Goal: Browse casually: Explore the website without a specific task or goal

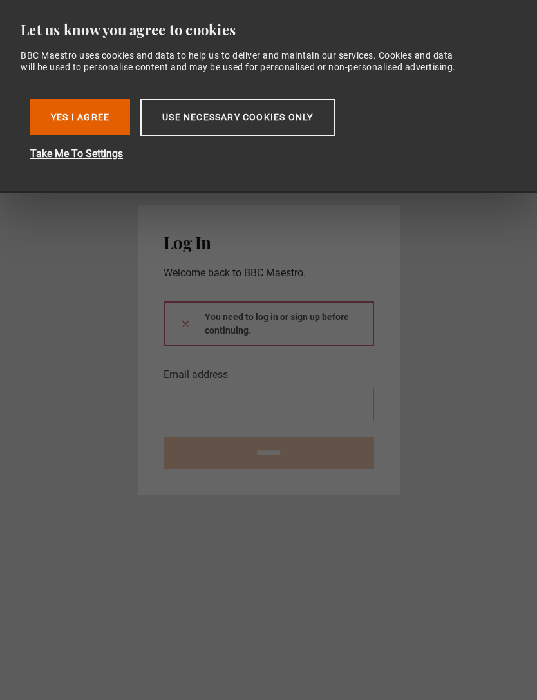
click at [97, 135] on button "Yes I Agree" at bounding box center [80, 117] width 100 height 36
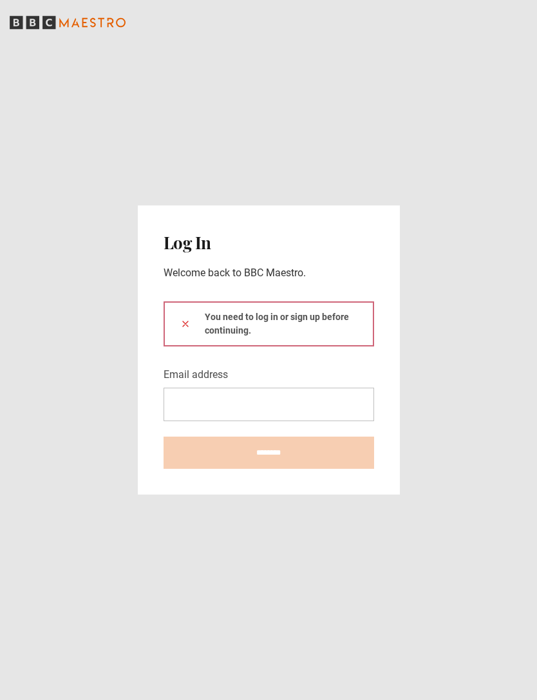
click at [119, 21] on icon "BBC Maestro" at bounding box center [68, 22] width 116 height 19
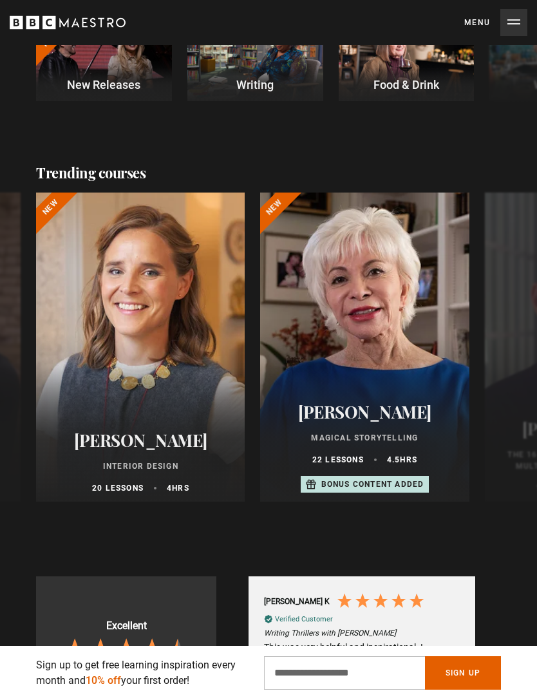
scroll to position [390, 0]
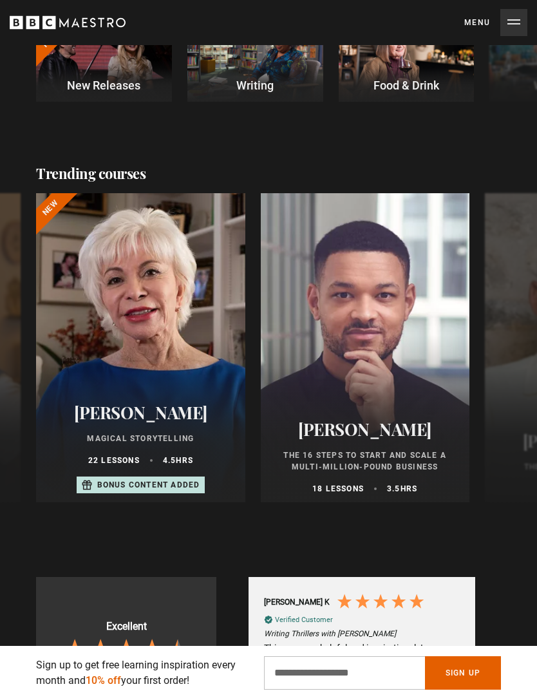
click at [280, 82] on p "Writing" at bounding box center [255, 85] width 136 height 17
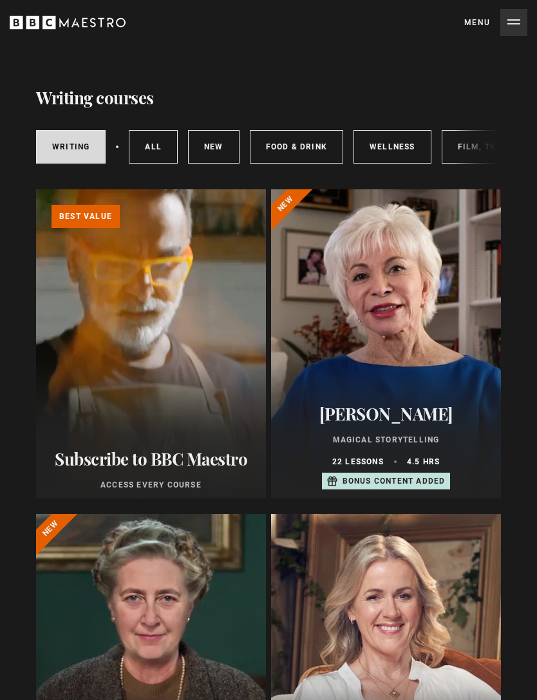
click at [79, 24] on icon "BBC Maestro" at bounding box center [68, 22] width 116 height 19
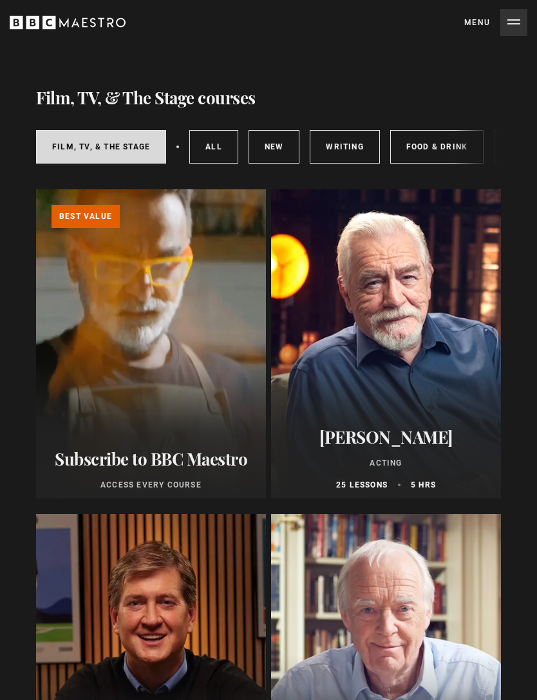
click at [124, 24] on icon "BBC Maestro" at bounding box center [68, 22] width 116 height 19
